Goal: Find specific page/section: Find specific page/section

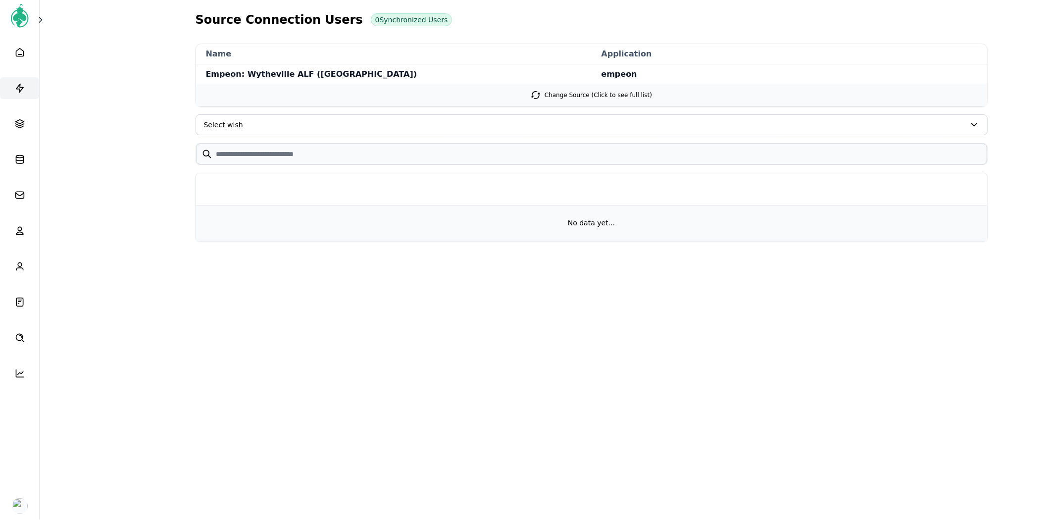
click at [26, 81] on link at bounding box center [19, 88] width 39 height 22
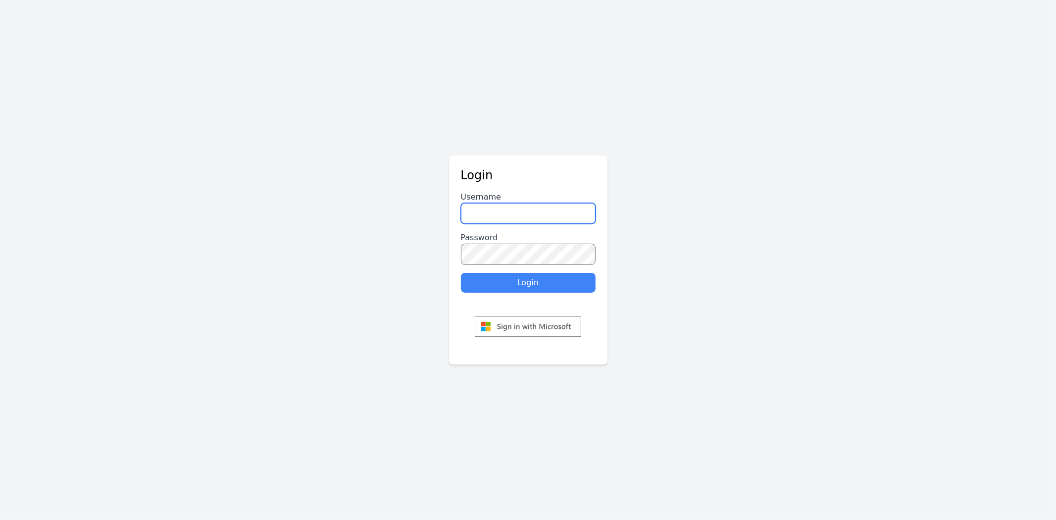
type input "********"
click at [516, 289] on button "Login" at bounding box center [528, 283] width 135 height 20
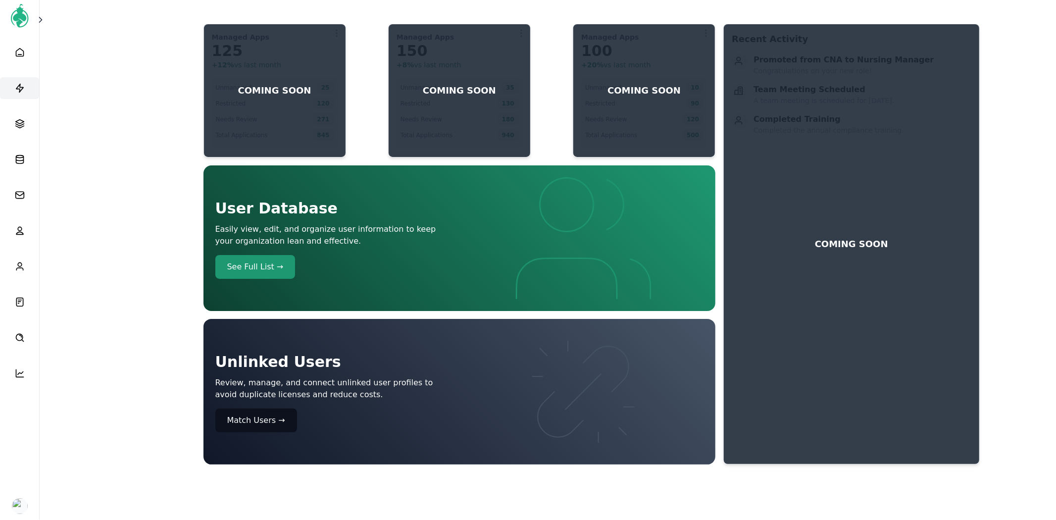
click at [32, 95] on link at bounding box center [19, 88] width 39 height 22
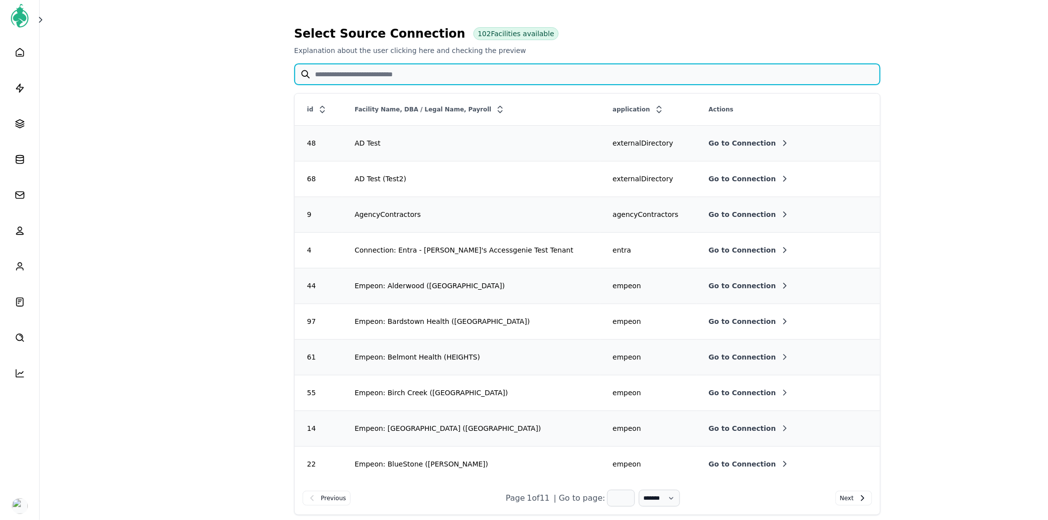
click at [352, 73] on input "text" at bounding box center [587, 74] width 585 height 21
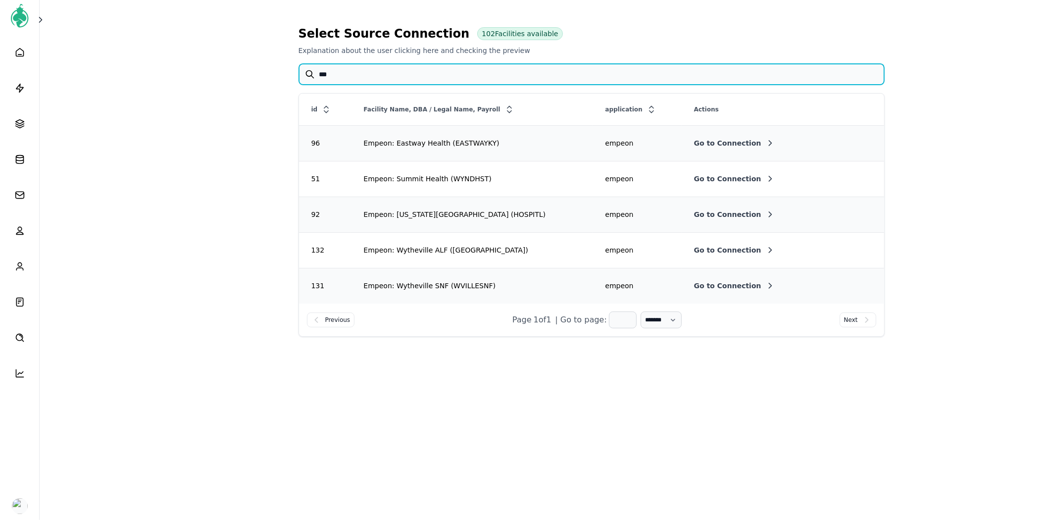
type input "***"
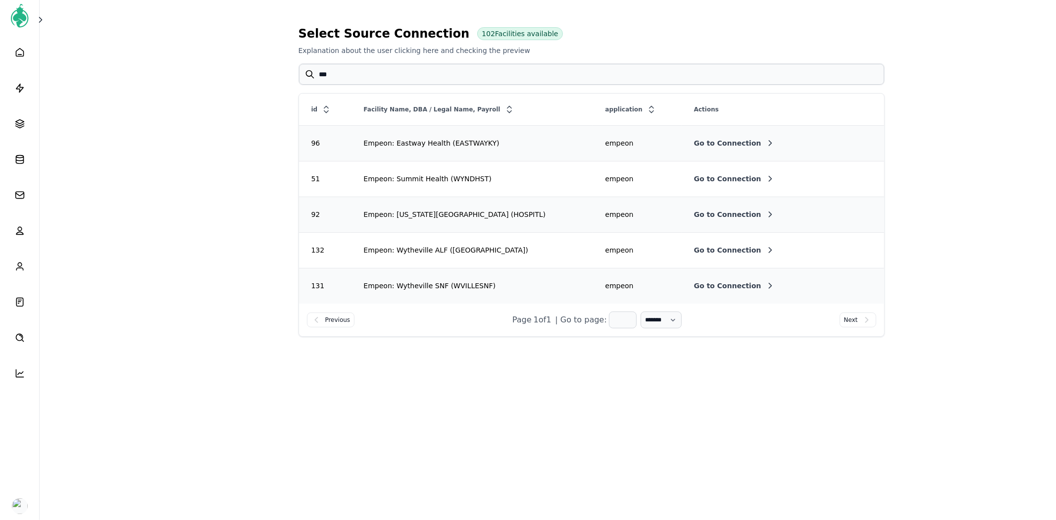
click at [682, 244] on td "Go to Connection" at bounding box center [783, 250] width 203 height 36
click at [694, 245] on span "Go to Connection" at bounding box center [727, 250] width 67 height 10
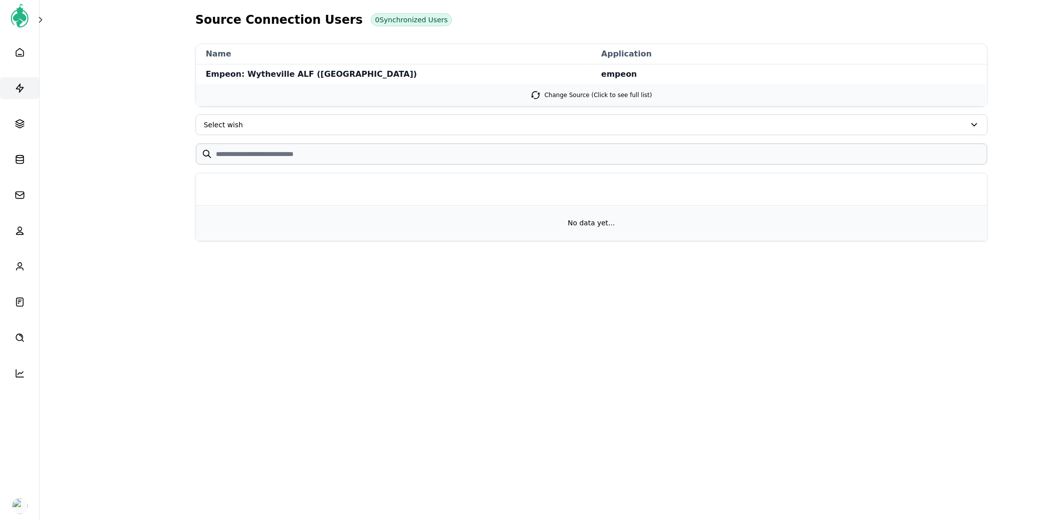
click at [11, 84] on link at bounding box center [19, 88] width 39 height 22
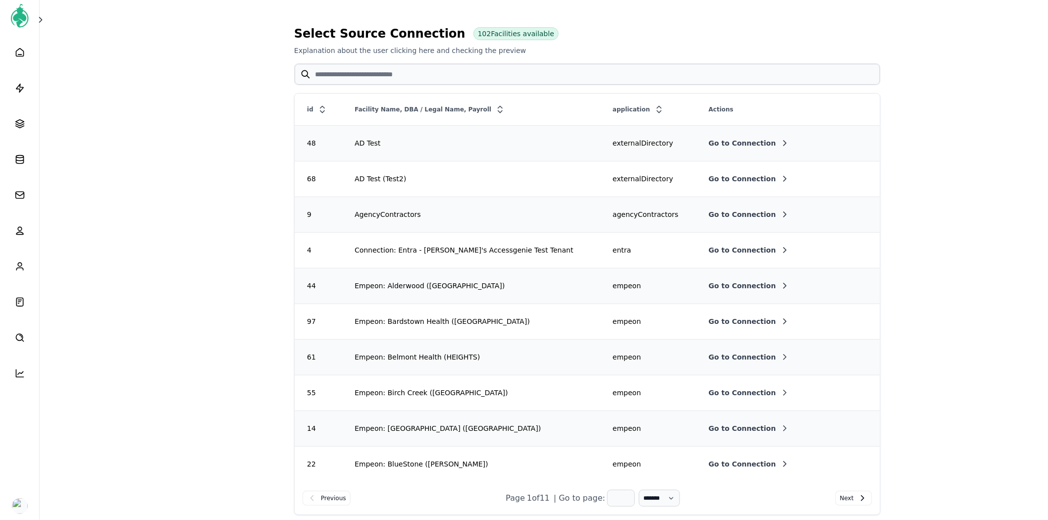
click at [729, 288] on span "Go to Connection" at bounding box center [742, 286] width 67 height 10
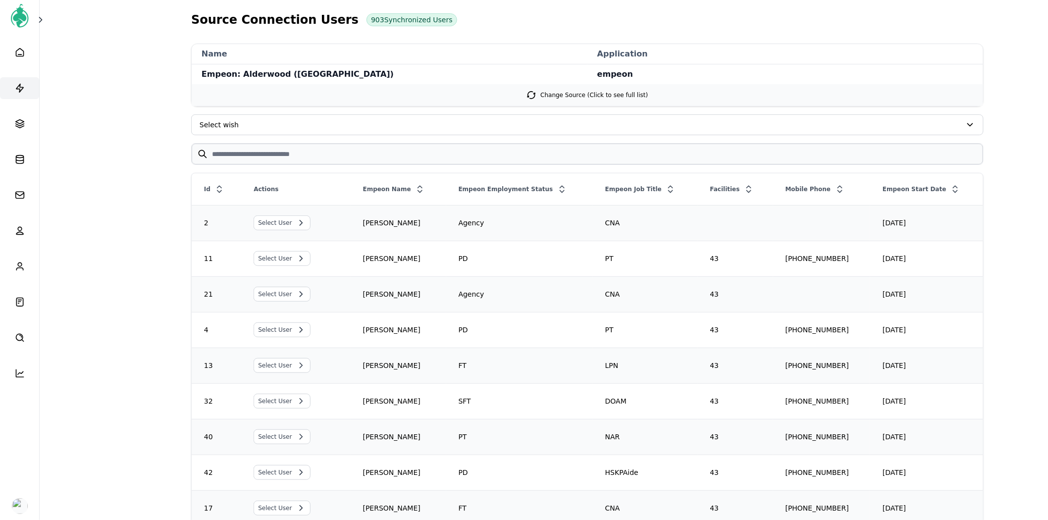
click at [18, 88] on icon at bounding box center [20, 88] width 10 height 10
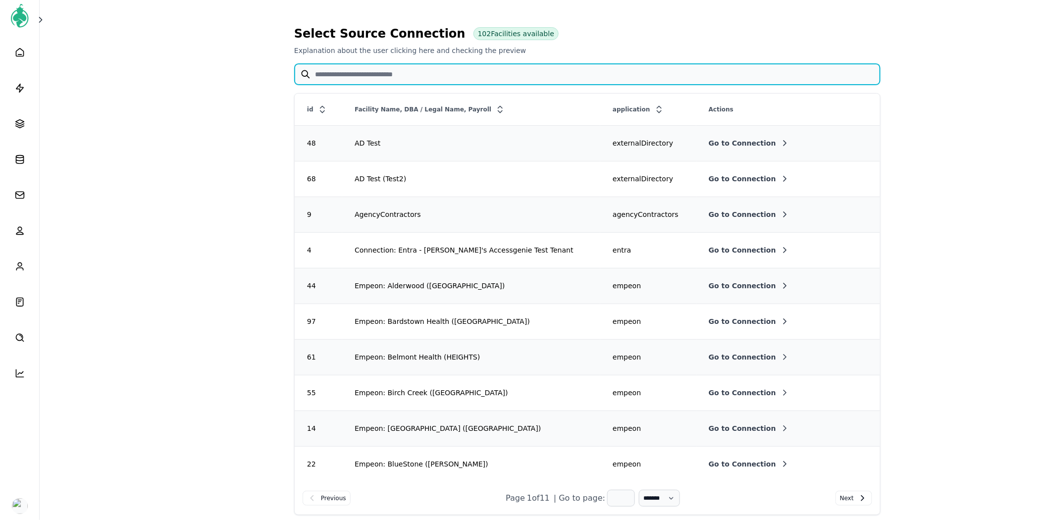
click at [429, 71] on input "text" at bounding box center [587, 74] width 585 height 21
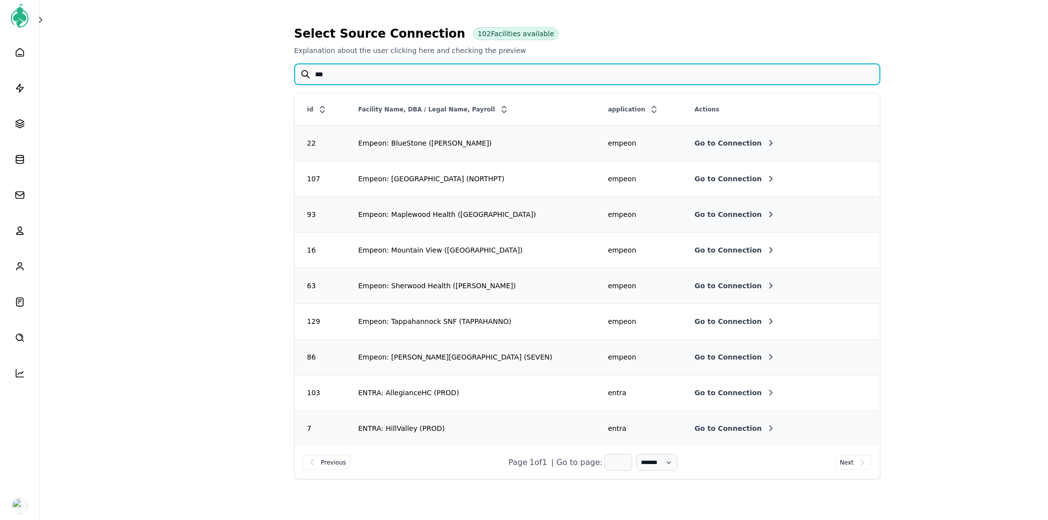
type input "***"
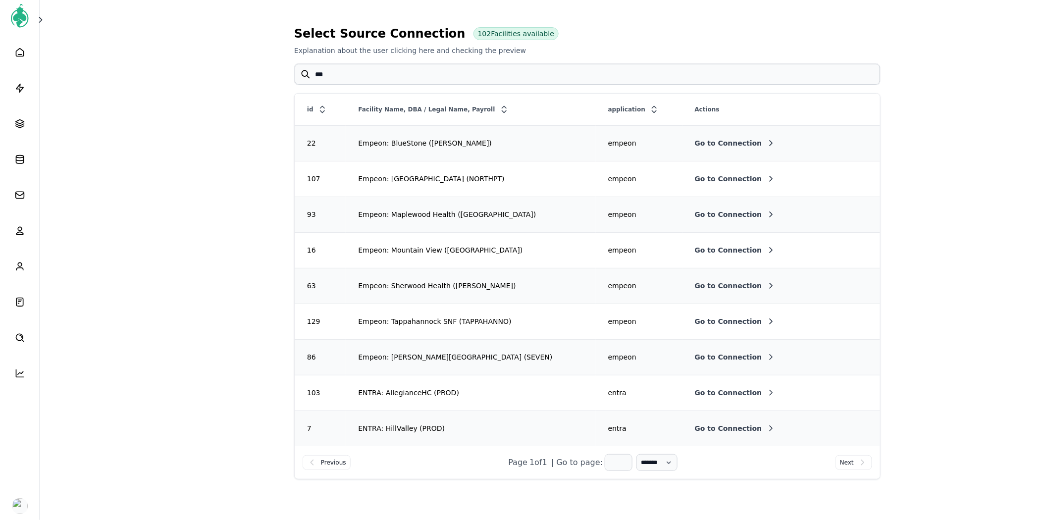
click at [714, 318] on span "Go to Connection" at bounding box center [728, 321] width 67 height 10
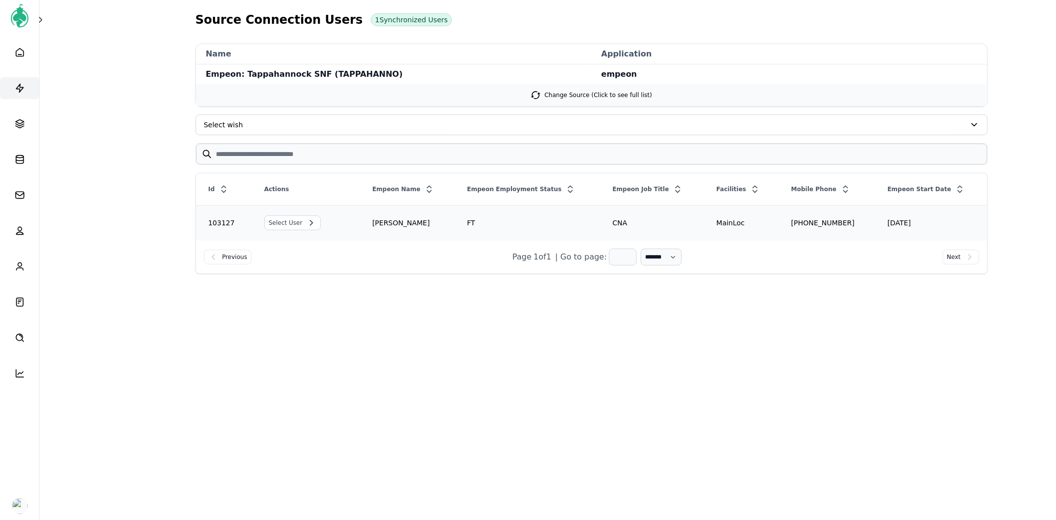
click at [18, 82] on link at bounding box center [19, 88] width 39 height 22
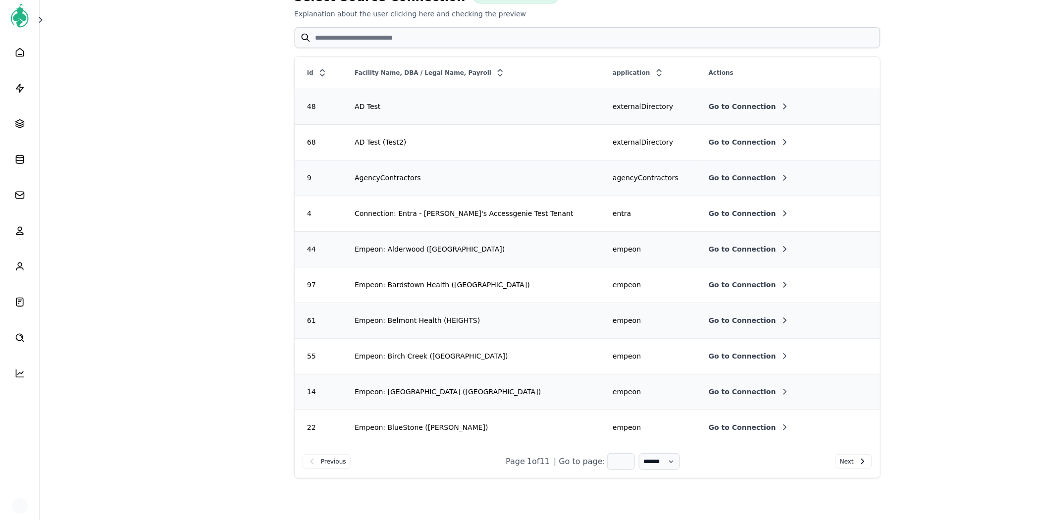
scroll to position [55, 0]
